Goal: Task Accomplishment & Management: Manage account settings

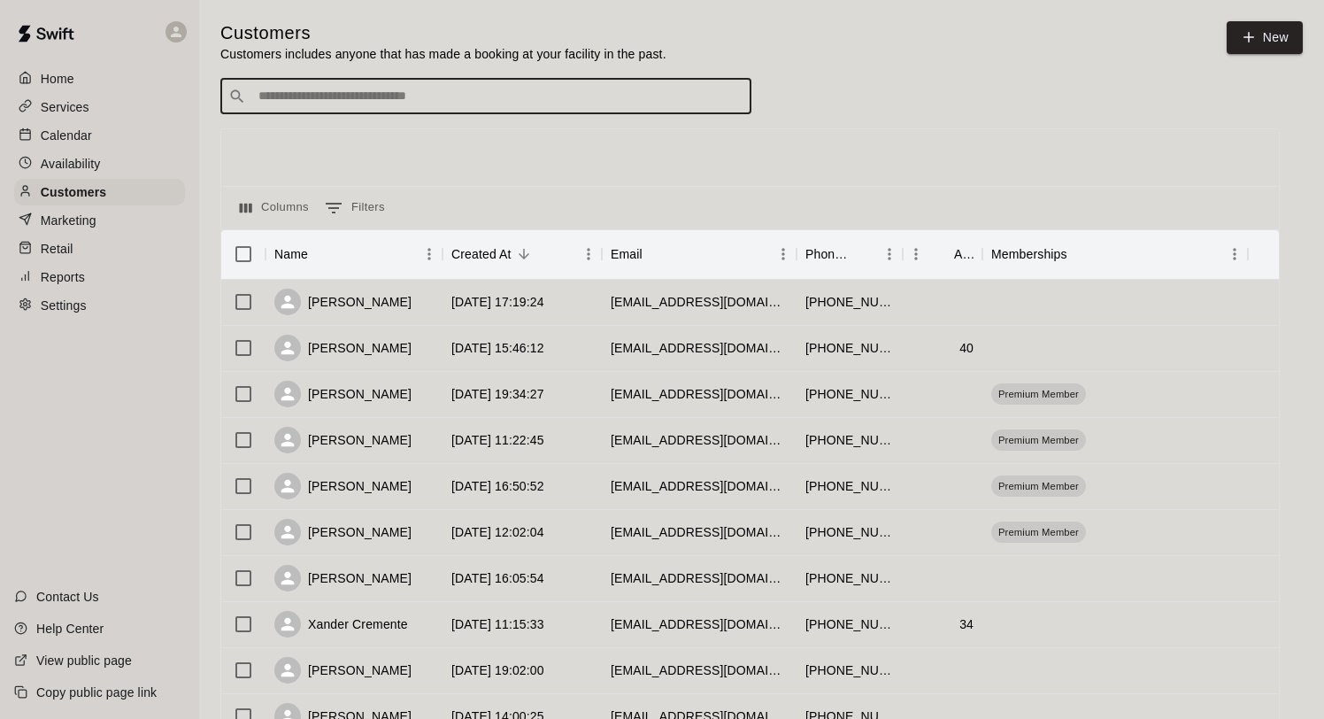
click at [316, 93] on input "Search customers by name or email" at bounding box center [498, 97] width 490 height 18
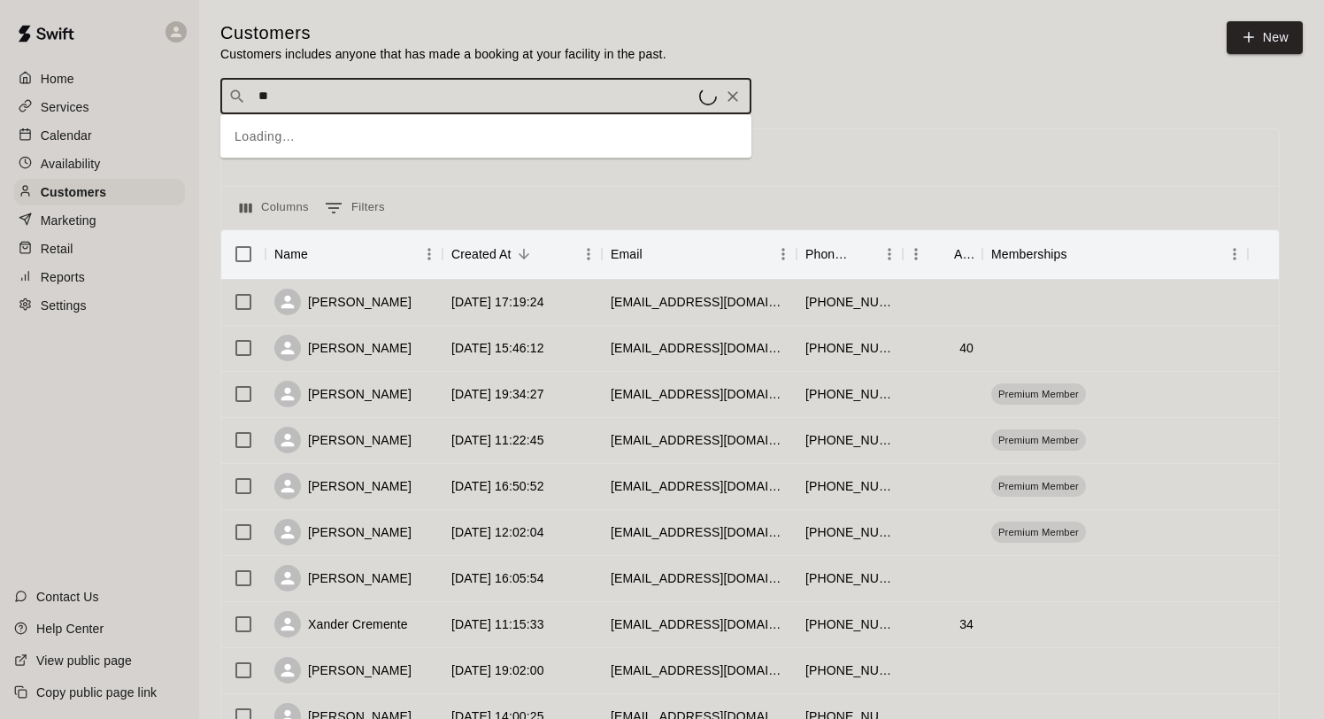
type input "***"
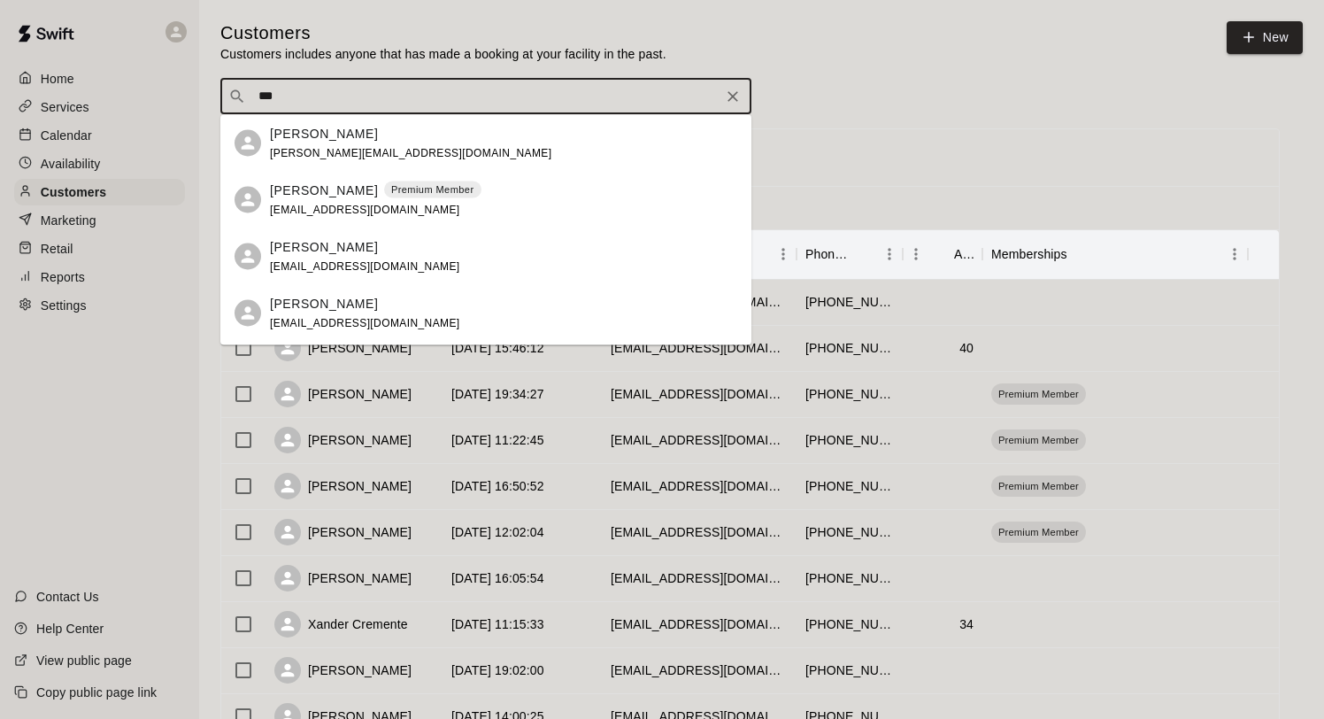
click at [294, 184] on p "[PERSON_NAME]" at bounding box center [324, 190] width 108 height 19
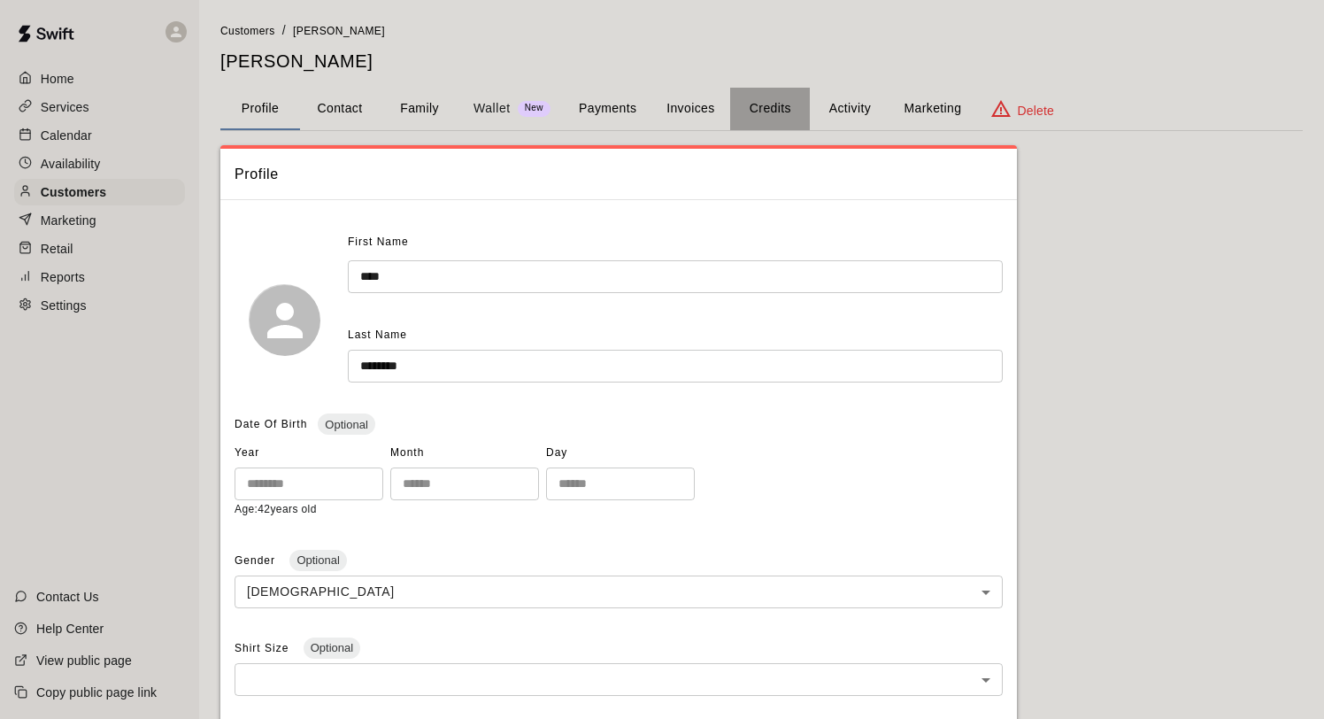
click at [770, 106] on button "Credits" at bounding box center [770, 109] width 80 height 42
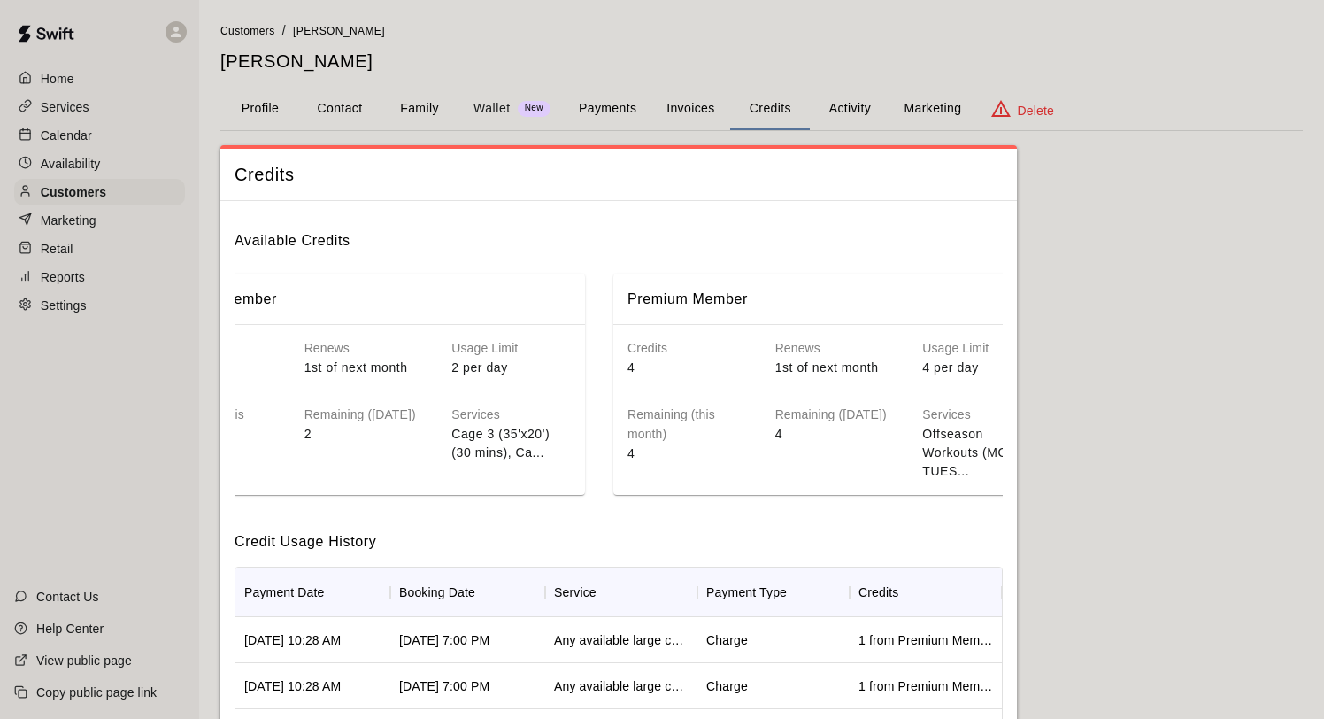
scroll to position [0, 159]
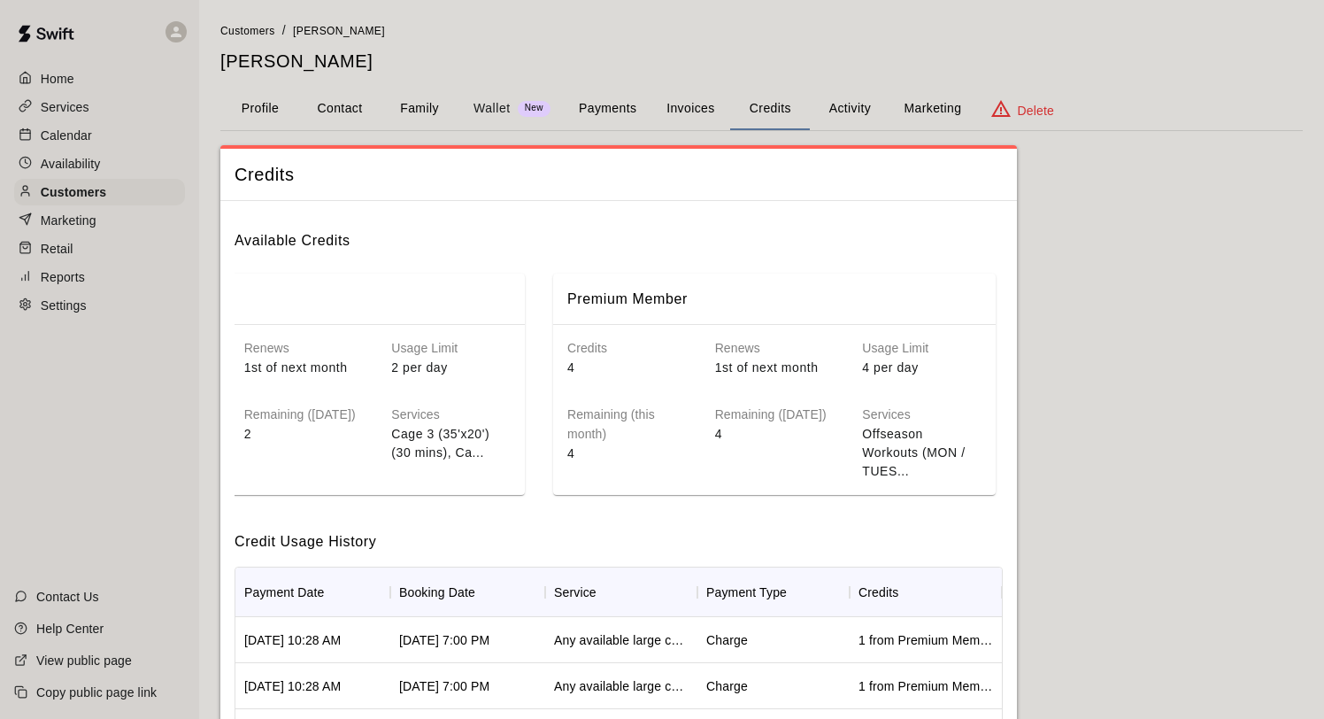
click at [857, 105] on button "Activity" at bounding box center [850, 109] width 80 height 42
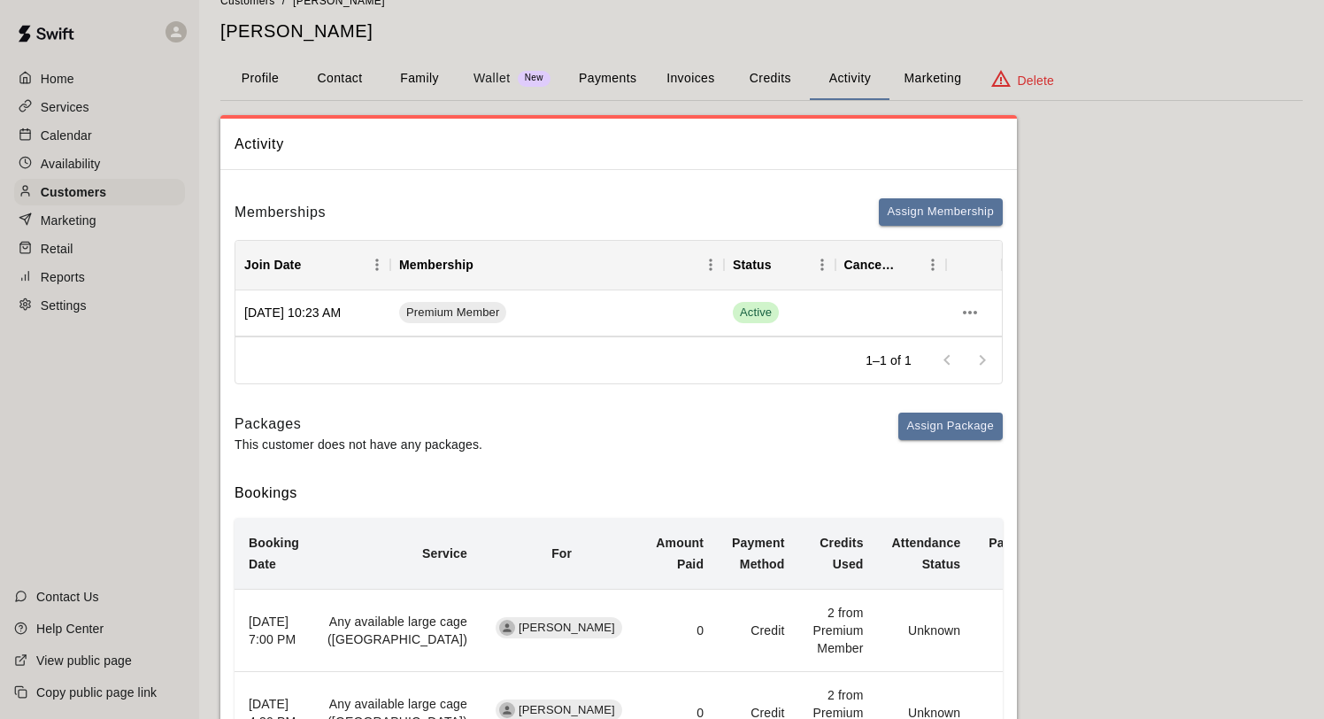
scroll to position [23, 0]
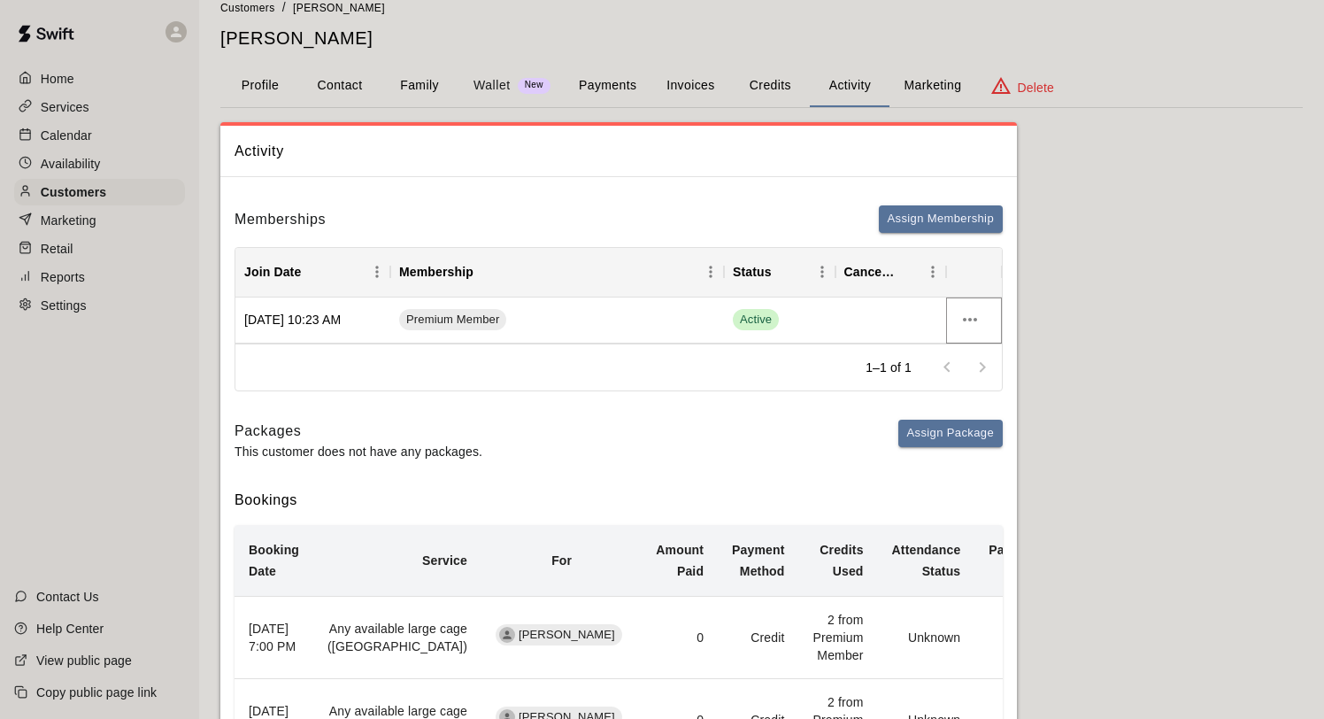
click at [968, 321] on icon "more actions" at bounding box center [969, 319] width 21 height 21
click at [995, 382] on li "Cancel" at bounding box center [1005, 385] width 100 height 29
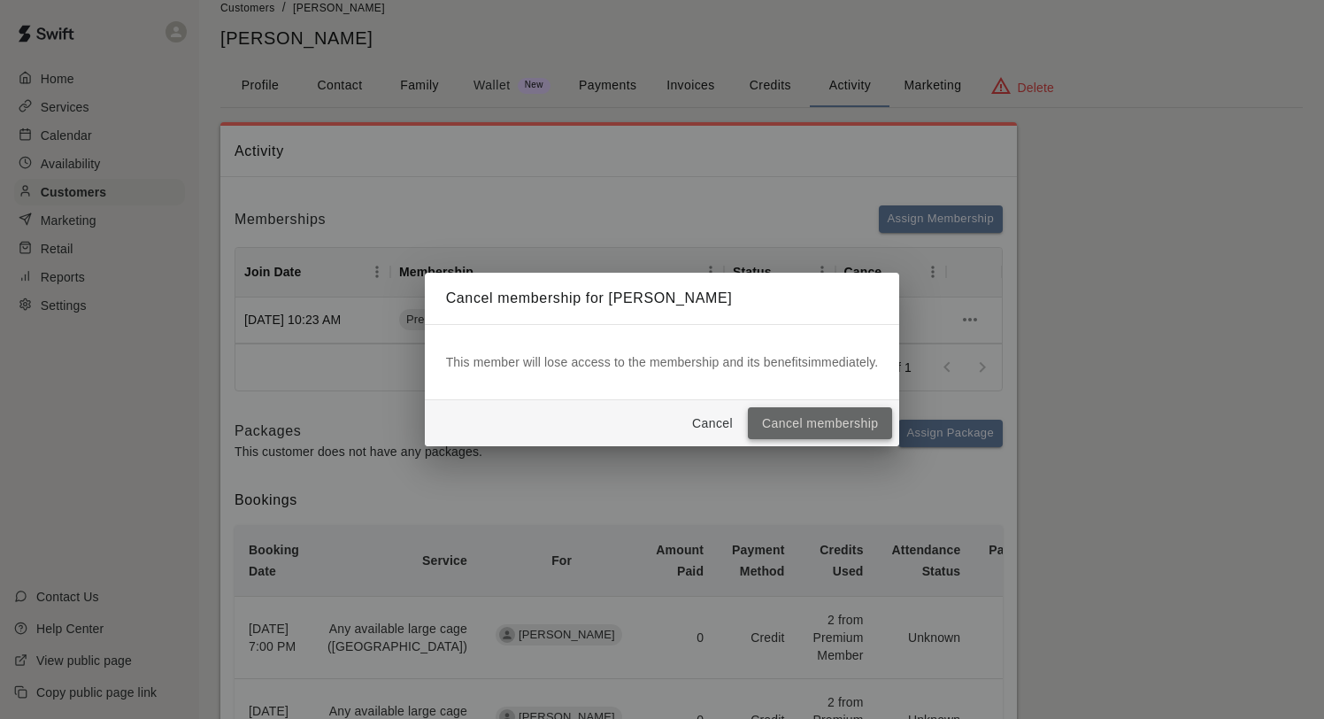
click at [799, 427] on button "Cancel membership" at bounding box center [820, 423] width 144 height 33
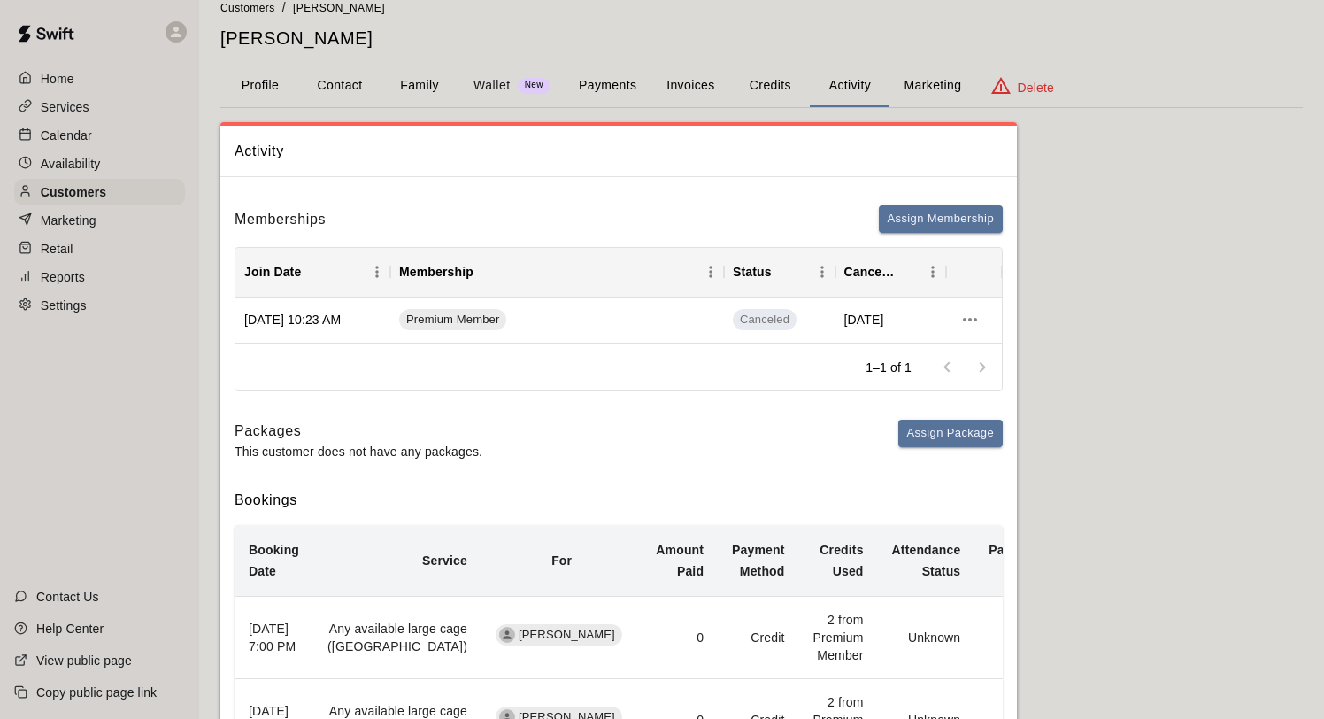
click at [432, 90] on button "Family" at bounding box center [420, 86] width 80 height 42
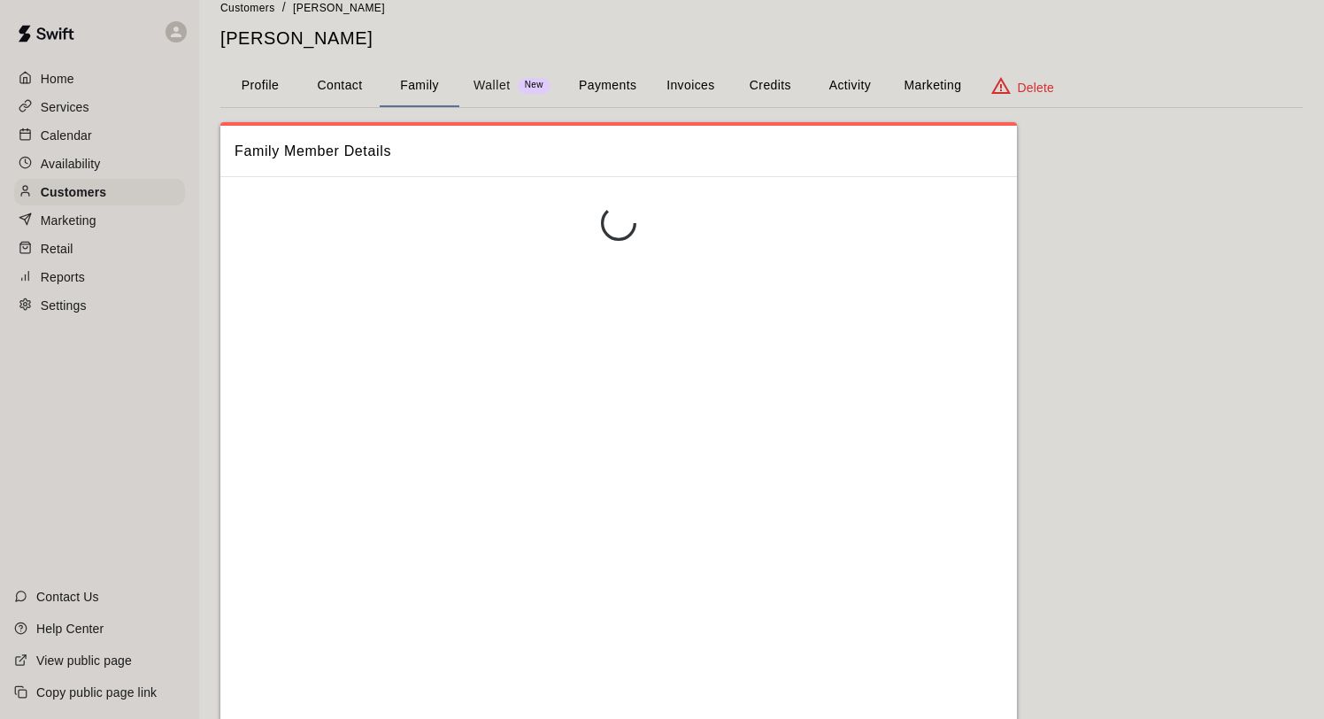
scroll to position [0, 0]
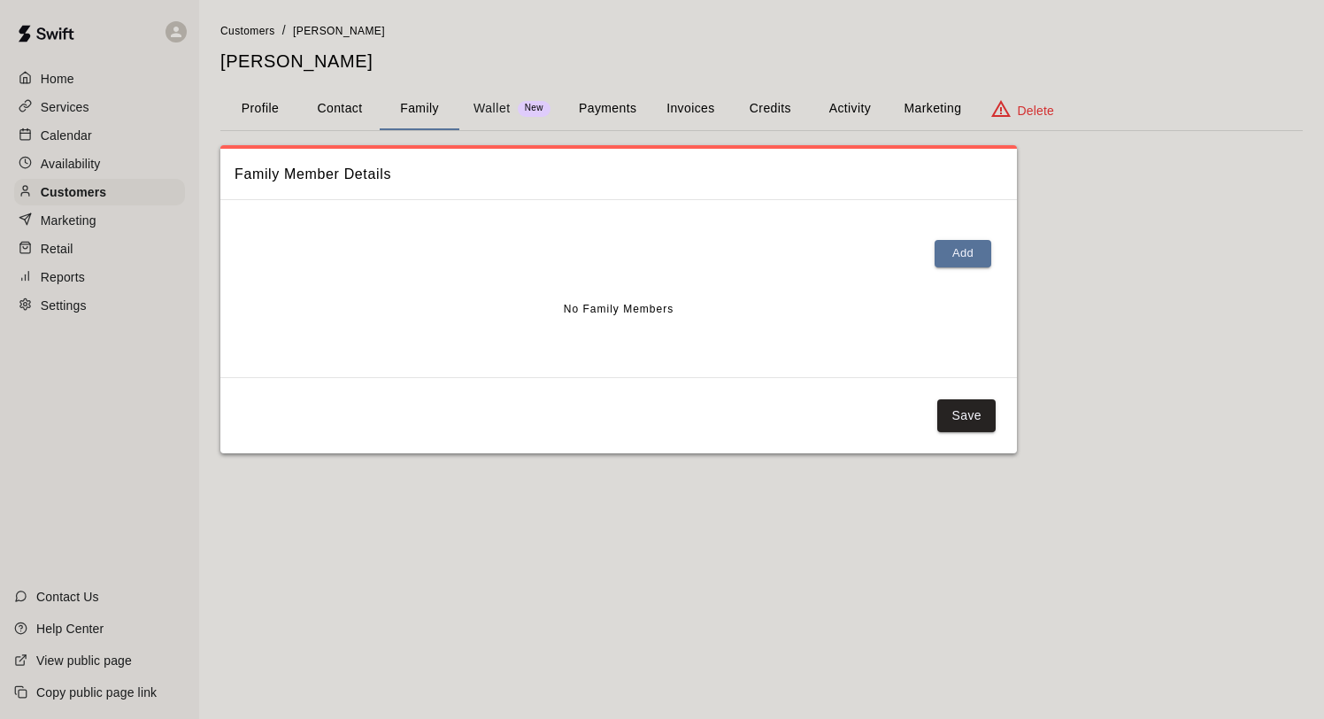
click at [345, 100] on button "Contact" at bounding box center [340, 109] width 80 height 42
select select "**"
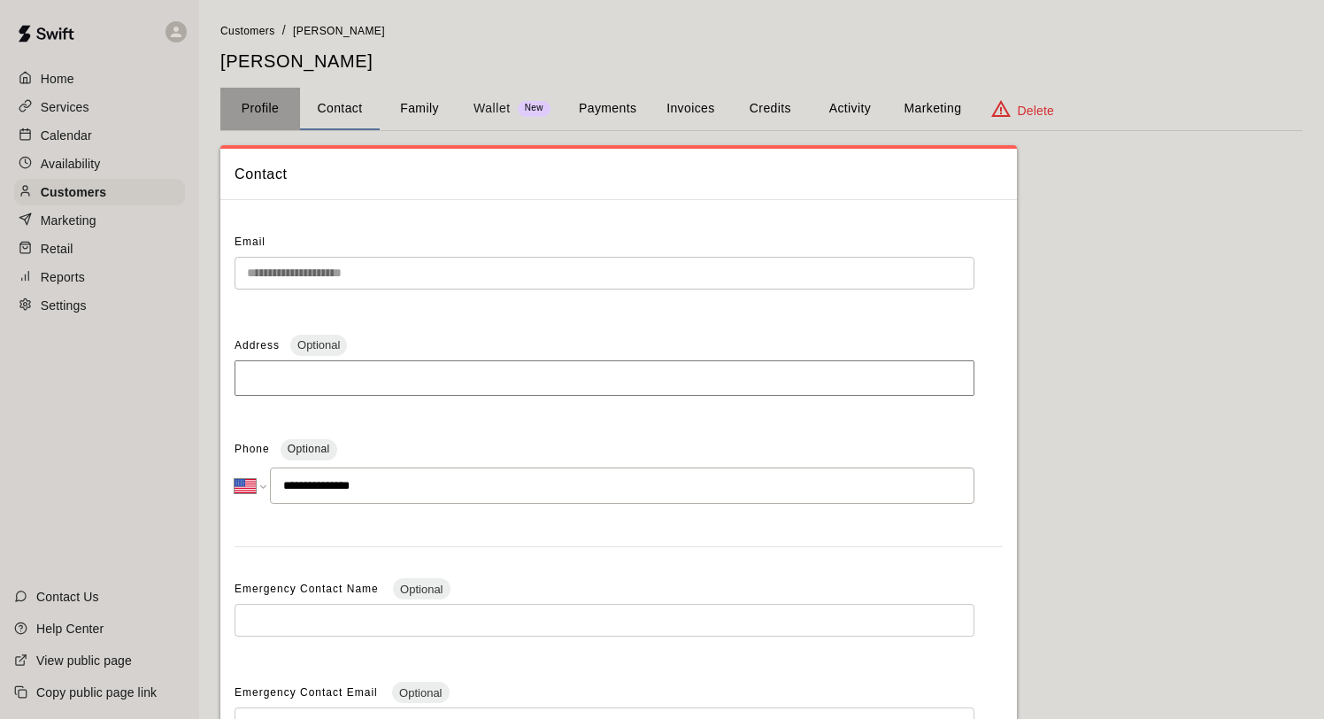
click at [265, 108] on button "Profile" at bounding box center [260, 109] width 80 height 42
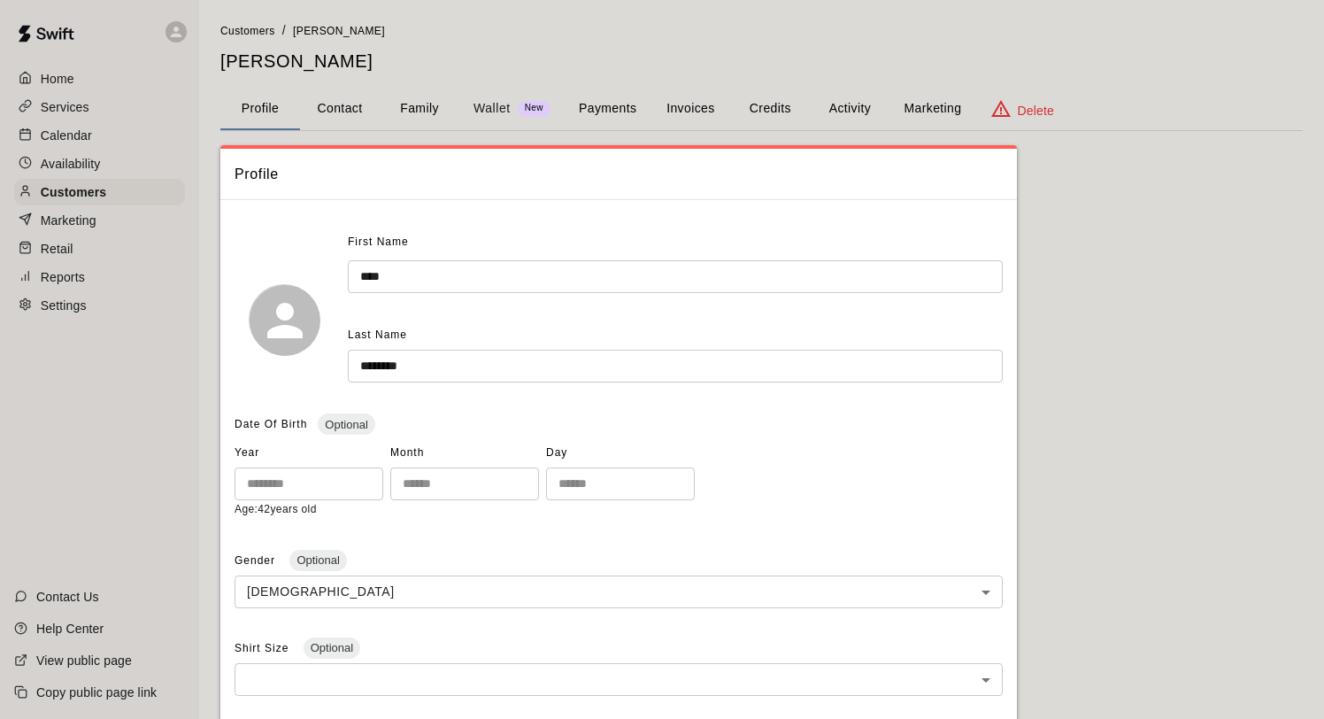
click at [601, 106] on button "Payments" at bounding box center [608, 109] width 86 height 42
